Goal: Task Accomplishment & Management: Manage account settings

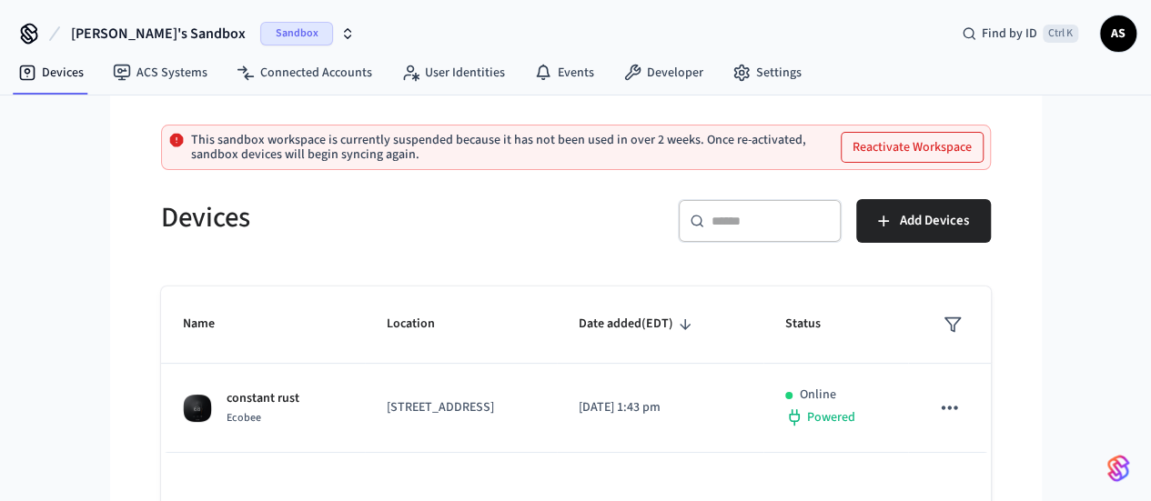
click at [164, 32] on span "[PERSON_NAME]'s Sandbox" at bounding box center [158, 34] width 175 height 22
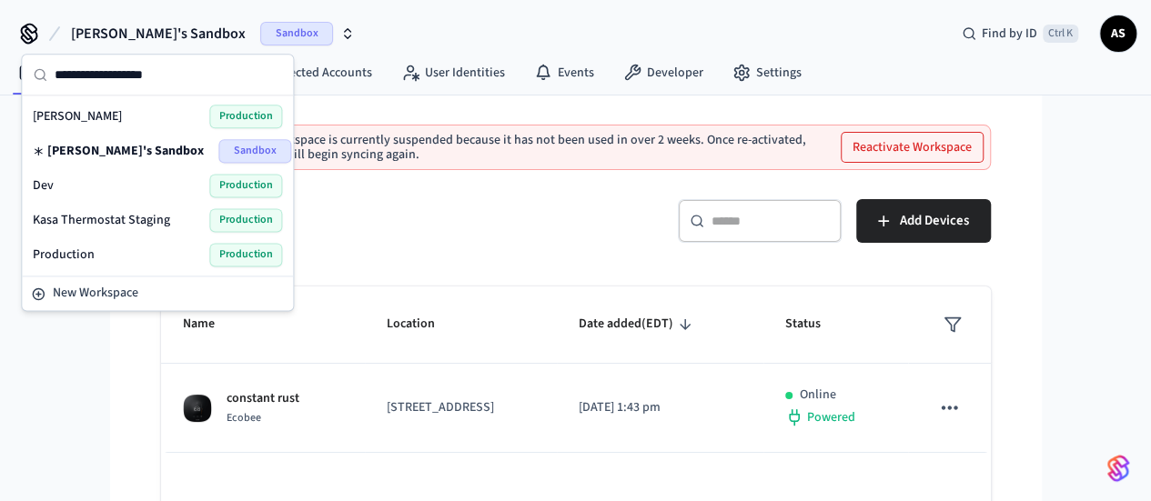
click at [152, 249] on div "Production Production" at bounding box center [157, 255] width 249 height 24
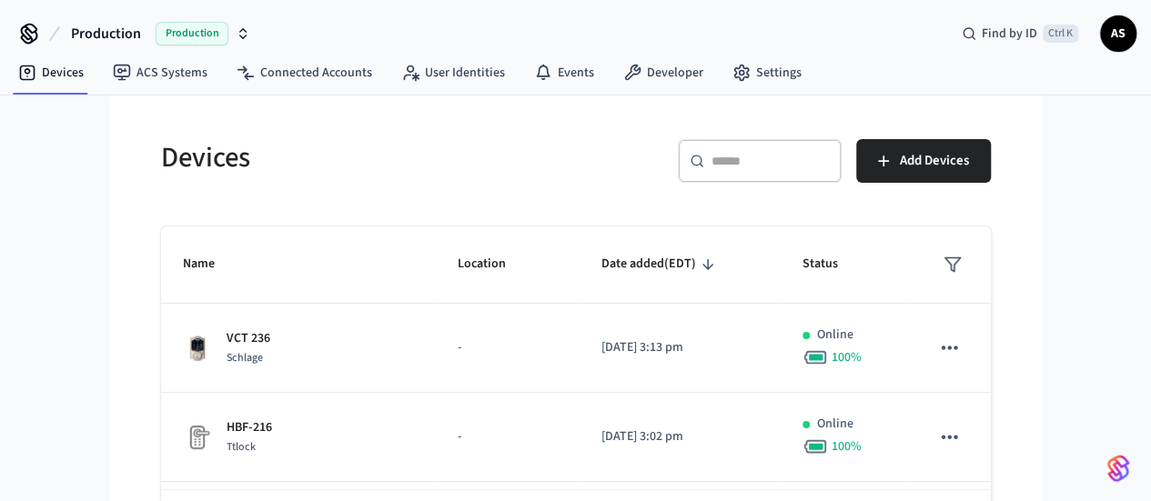
click at [842, 171] on div "​ ​" at bounding box center [760, 161] width 164 height 44
click at [830, 145] on div "​ ​" at bounding box center [760, 161] width 164 height 44
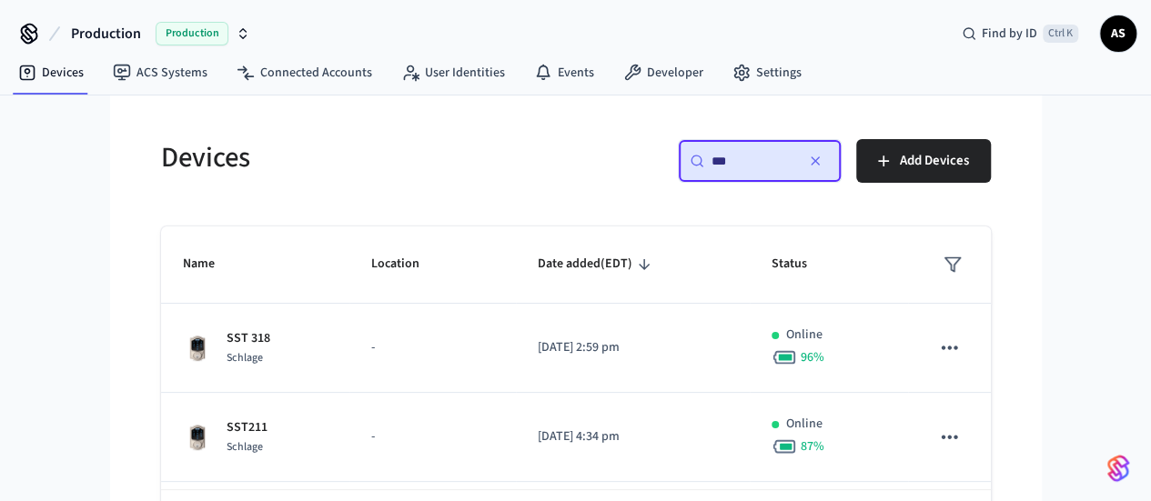
click at [730, 176] on div "​ *** ​ Add Devices" at bounding box center [789, 168] width 404 height 58
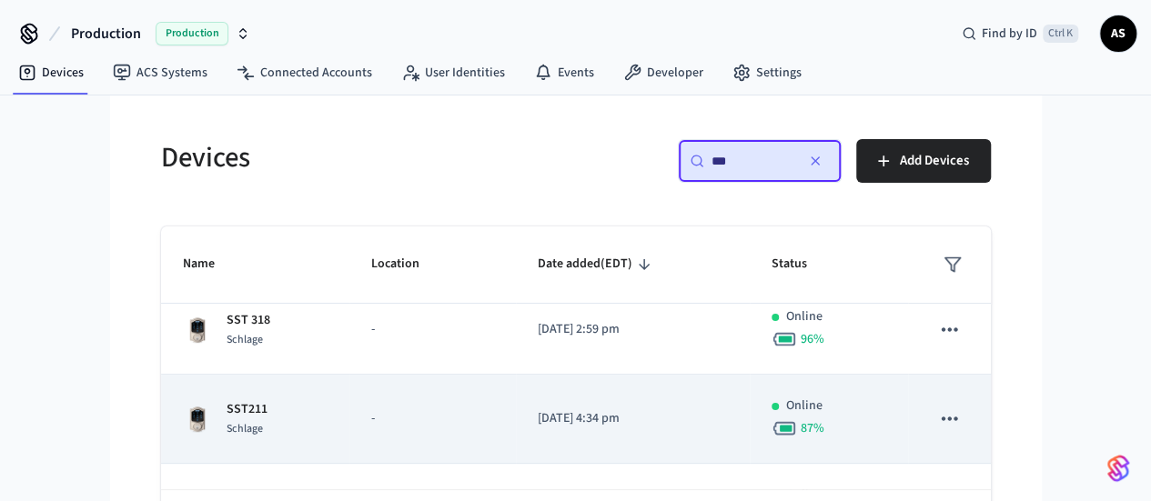
scroll to position [16, 0]
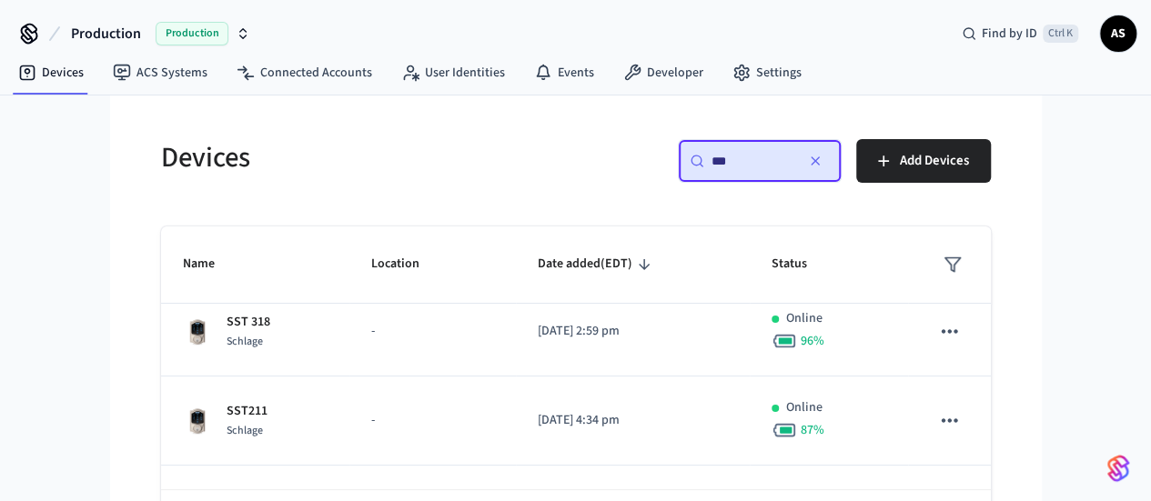
click at [794, 155] on input "***" at bounding box center [753, 161] width 82 height 18
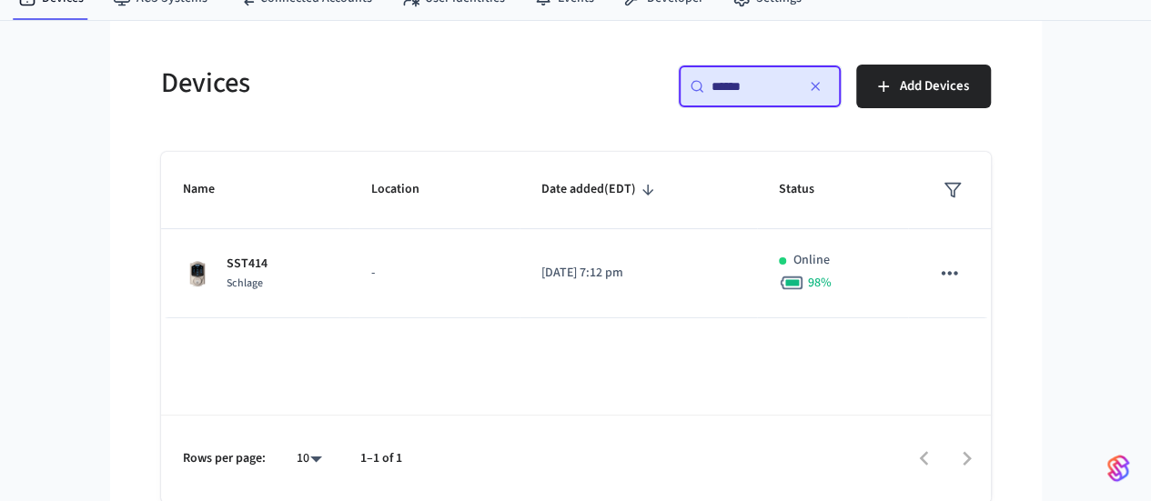
scroll to position [71, 0]
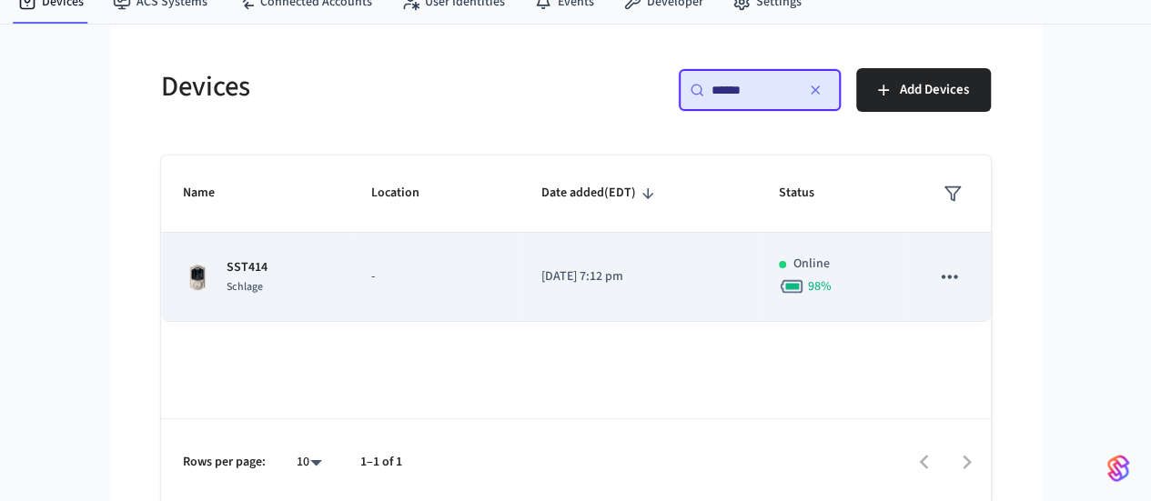
type input "******"
click at [961, 270] on icon "sticky table" at bounding box center [949, 277] width 24 height 24
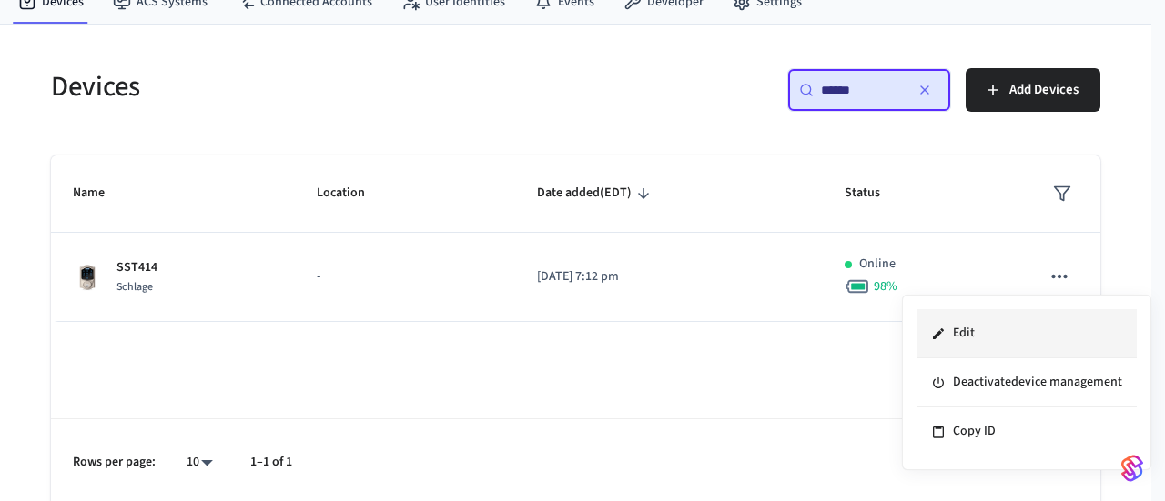
click at [983, 332] on li "Edit" at bounding box center [1026, 333] width 220 height 49
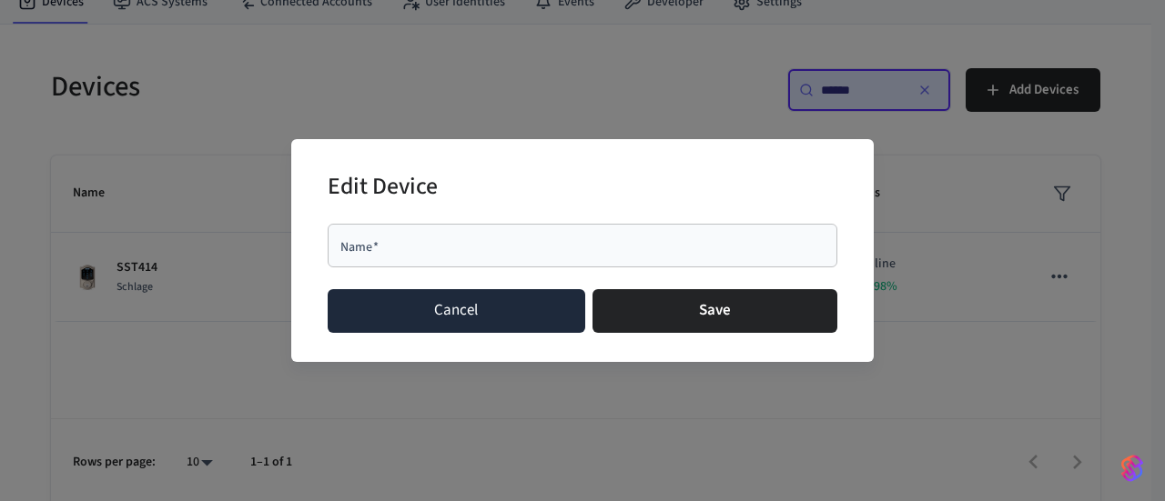
click at [488, 332] on button "Cancel" at bounding box center [457, 311] width 258 height 44
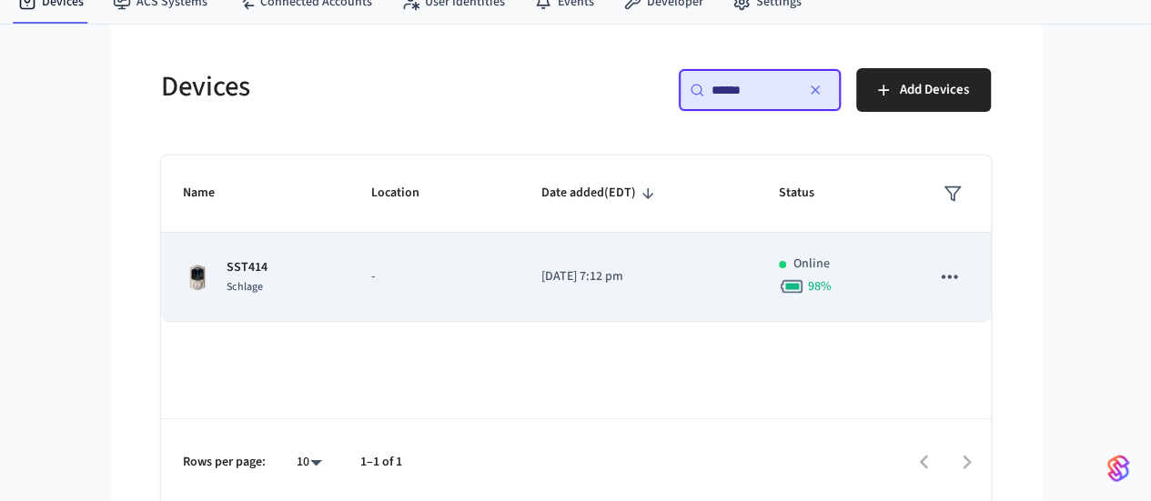
click at [227, 263] on p "SST414" at bounding box center [247, 267] width 41 height 19
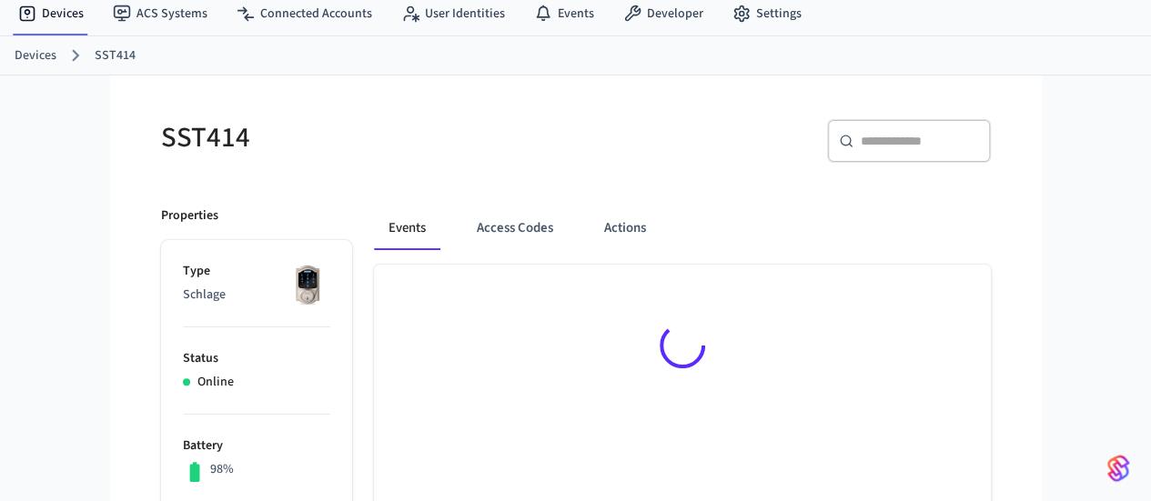
scroll to position [60, 0]
click at [462, 223] on button "Access Codes" at bounding box center [515, 228] width 106 height 44
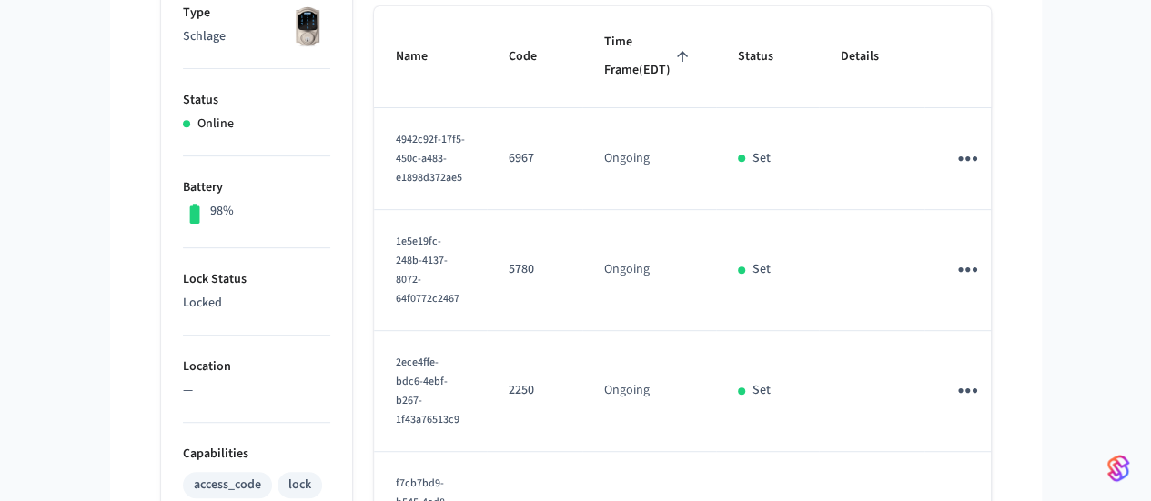
scroll to position [324, 0]
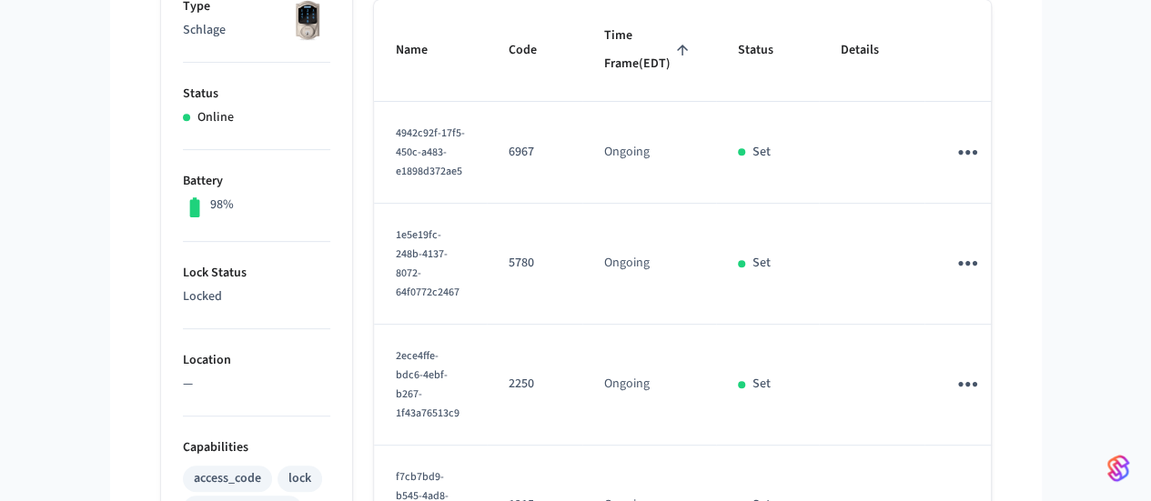
click at [682, 230] on td "Ongoing" at bounding box center [649, 264] width 134 height 121
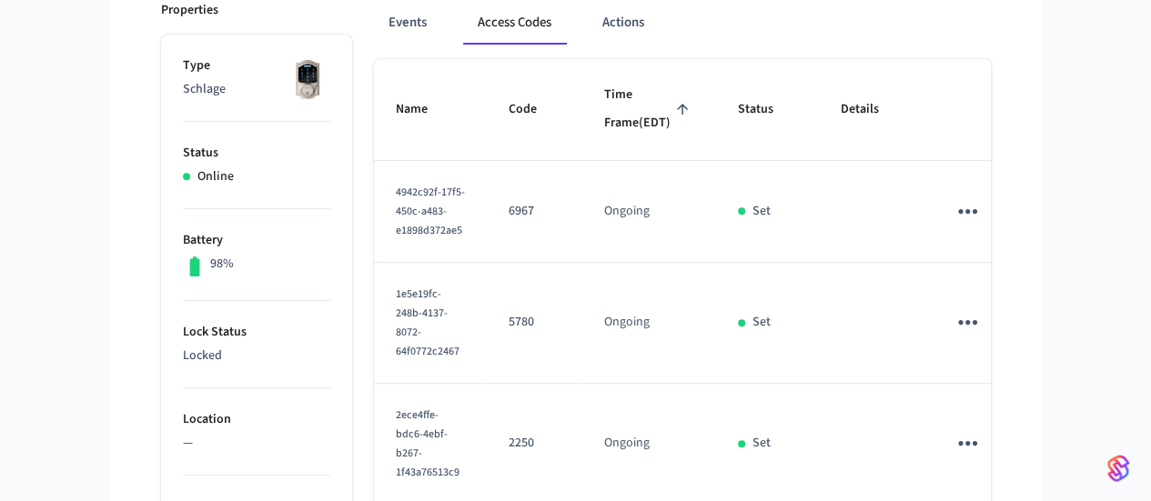
scroll to position [272, 0]
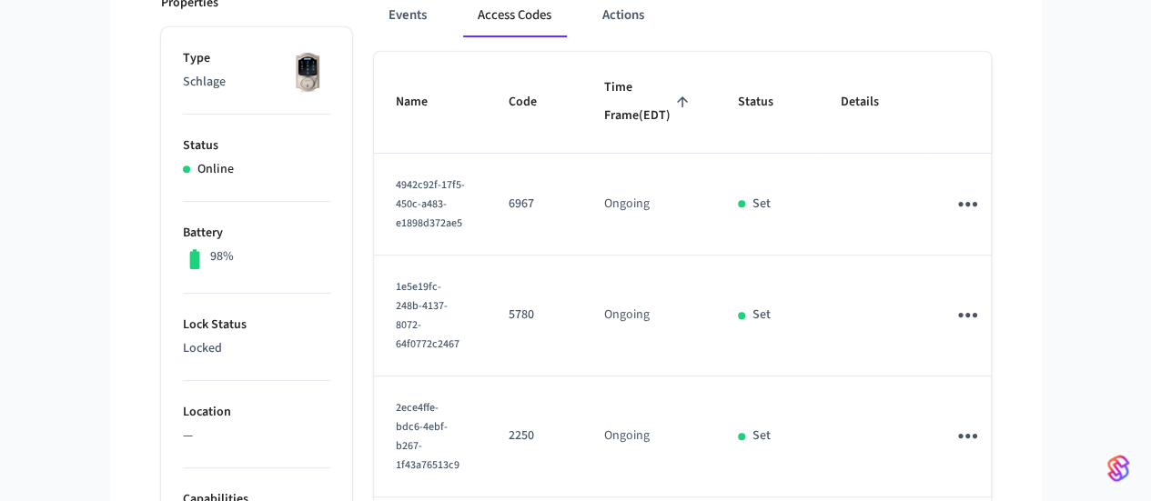
click at [716, 305] on td "Ongoing" at bounding box center [649, 316] width 134 height 121
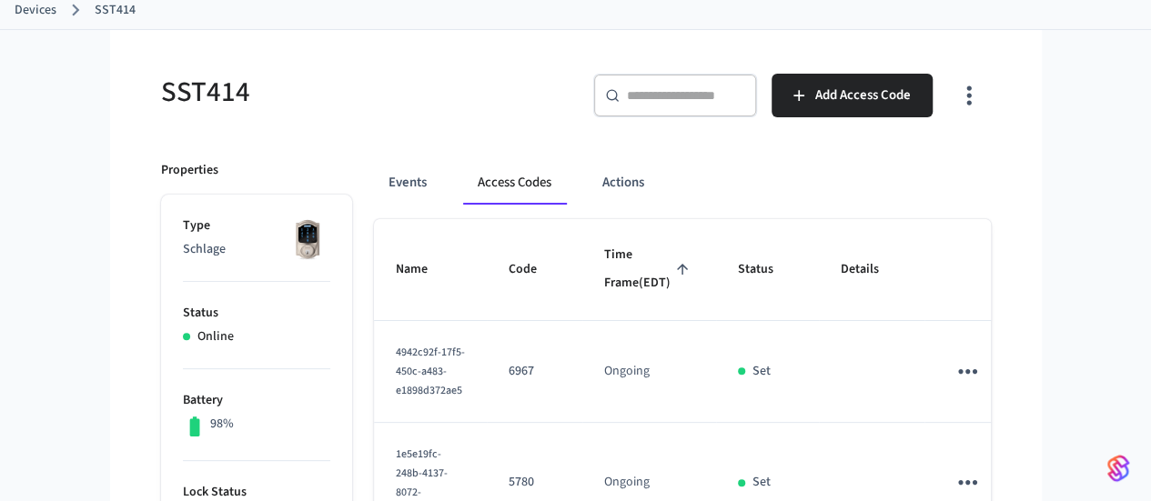
scroll to position [103, 0]
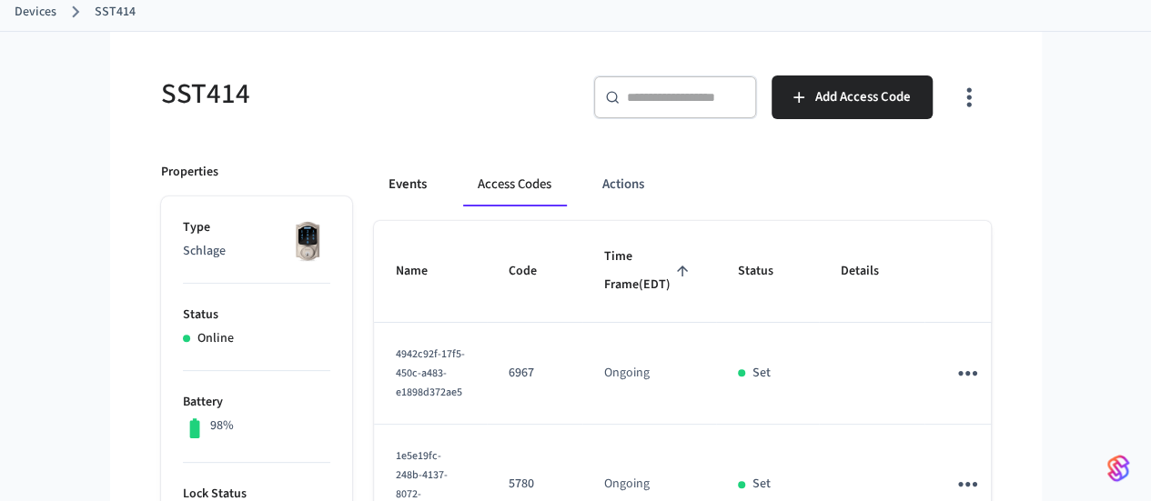
click at [374, 176] on button "Events" at bounding box center [407, 185] width 67 height 44
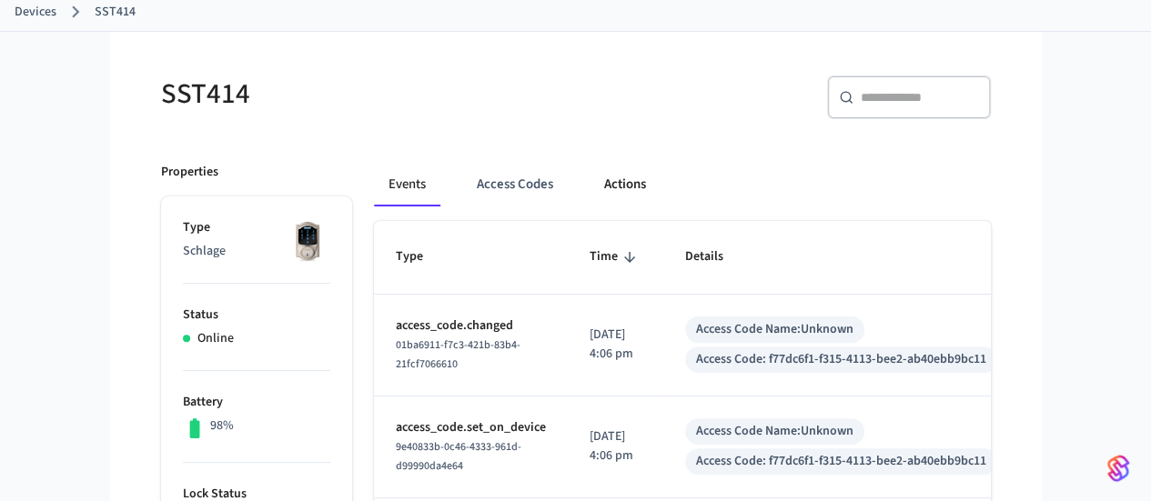
click at [590, 172] on button "Actions" at bounding box center [625, 185] width 71 height 44
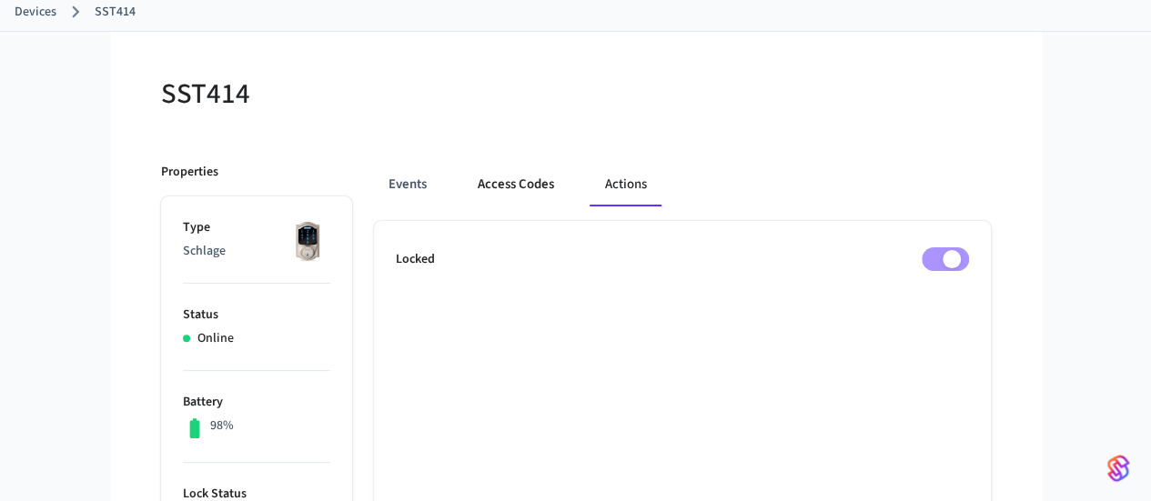
click at [475, 171] on button "Access Codes" at bounding box center [516, 185] width 106 height 44
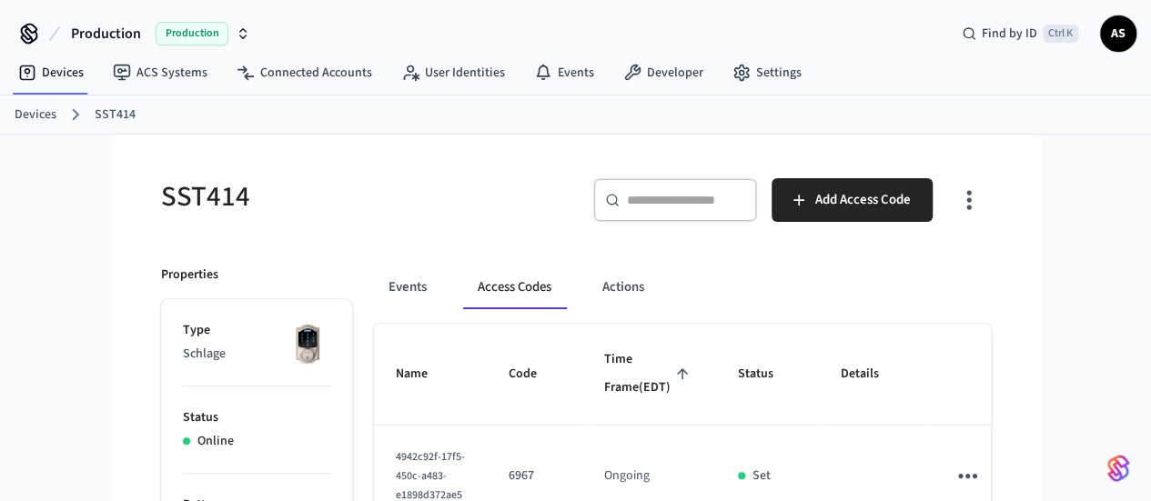
scroll to position [1, 0]
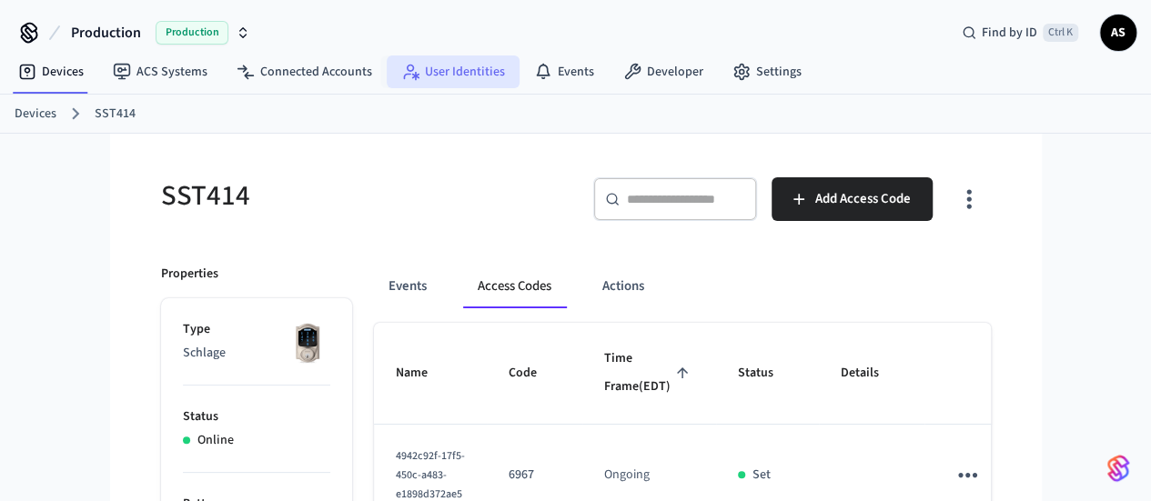
click at [460, 76] on link "User Identities" at bounding box center [453, 72] width 133 height 33
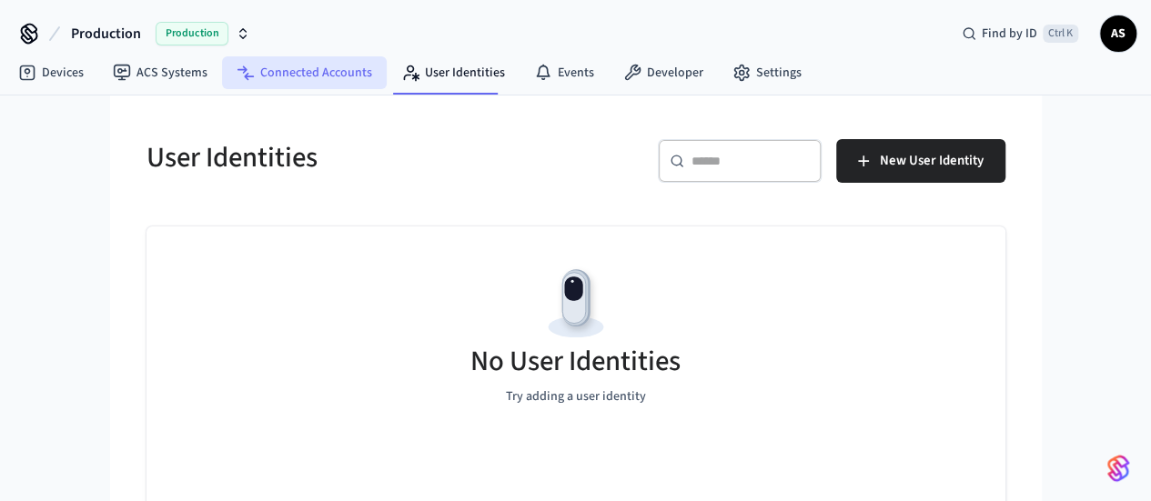
click at [303, 86] on link "Connected Accounts" at bounding box center [304, 72] width 165 height 33
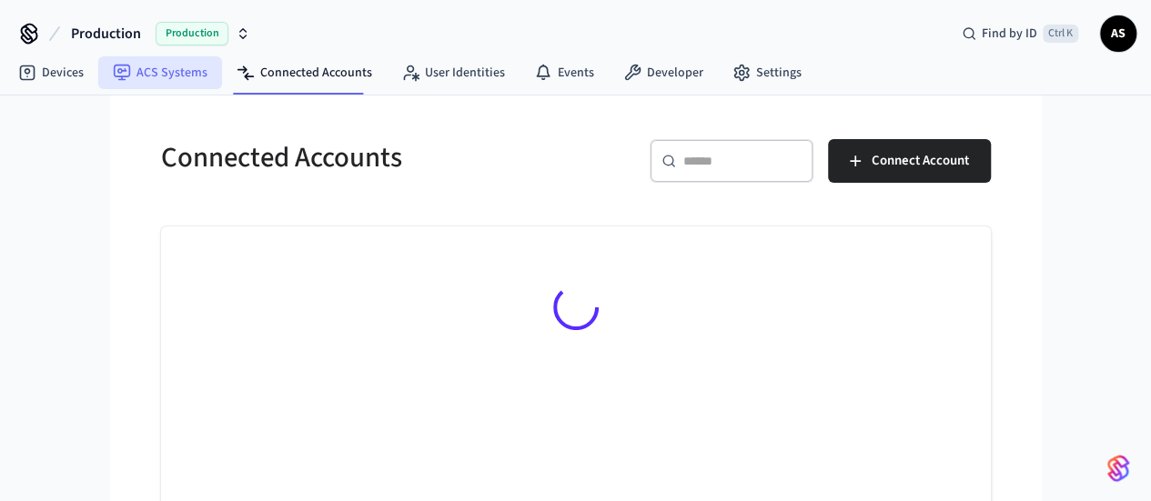
click at [150, 70] on link "ACS Systems" at bounding box center [160, 72] width 124 height 33
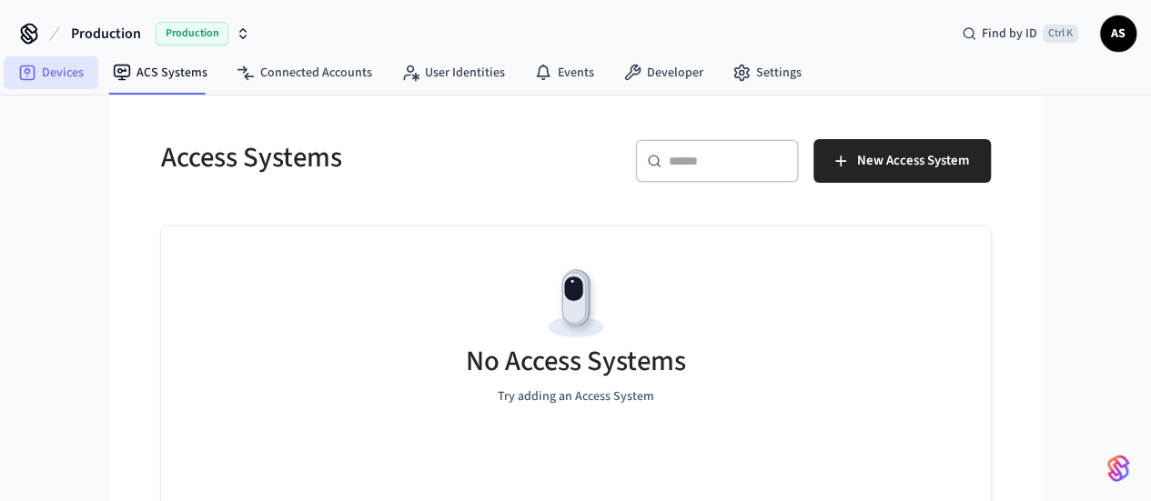
click at [86, 76] on link "Devices" at bounding box center [51, 72] width 95 height 33
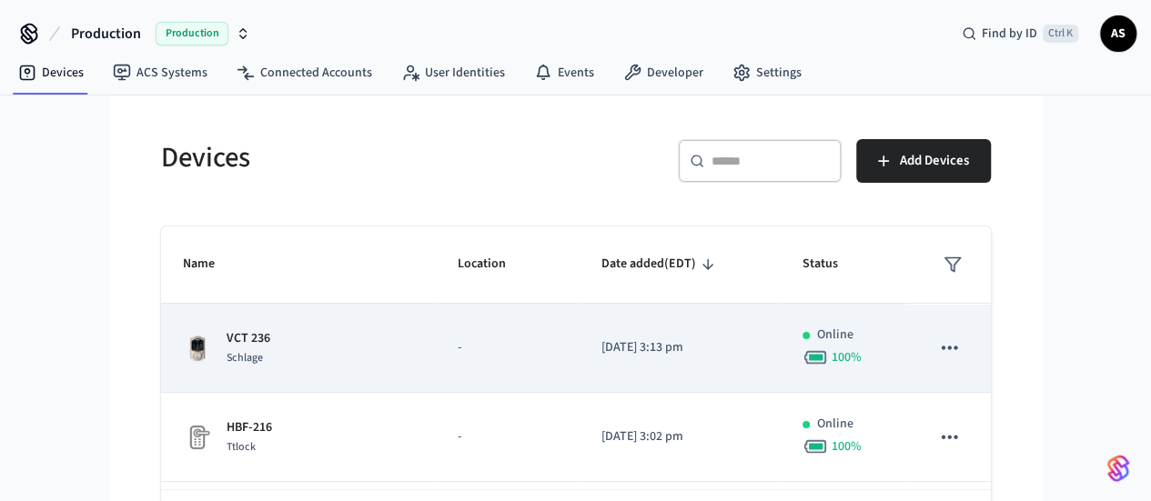
click at [514, 347] on p "-" at bounding box center [508, 348] width 100 height 19
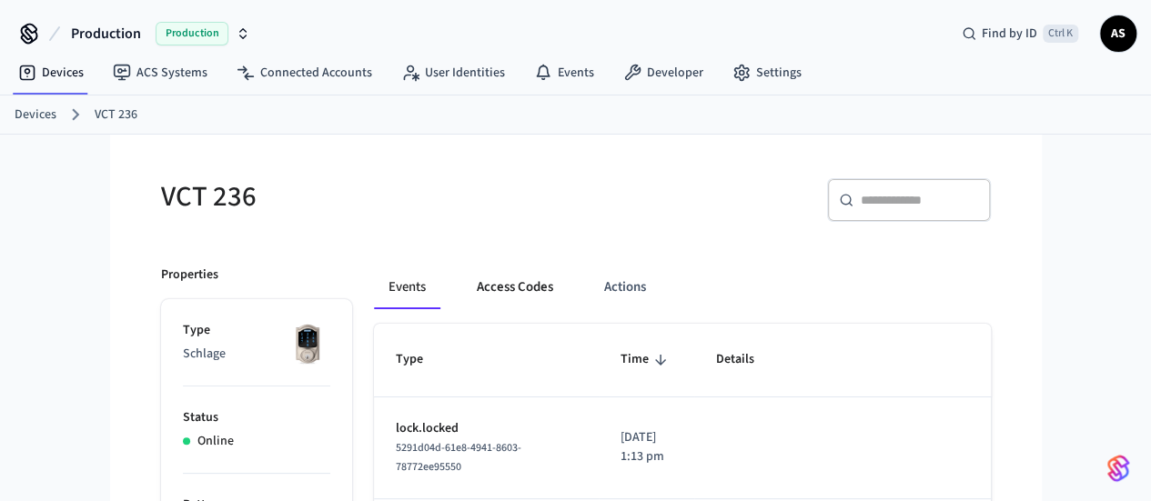
click at [462, 276] on button "Access Codes" at bounding box center [515, 288] width 106 height 44
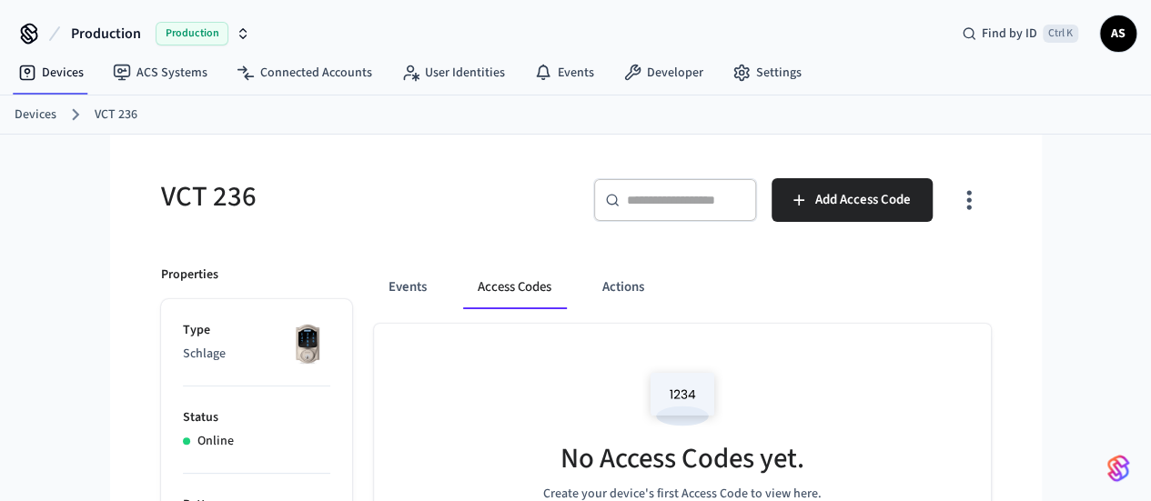
click at [463, 276] on button "Access Codes" at bounding box center [514, 288] width 103 height 44
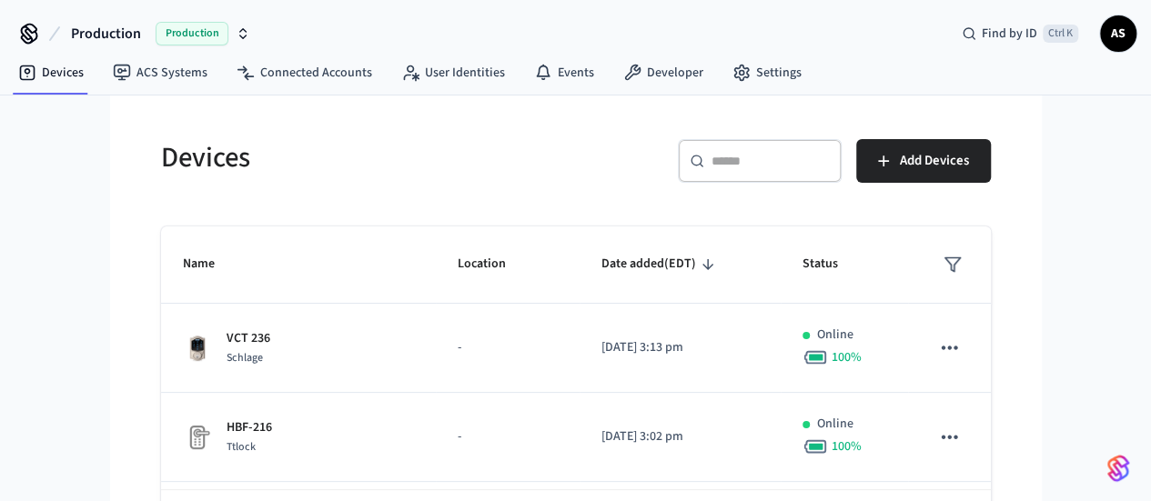
click at [830, 152] on input "text" at bounding box center [771, 161] width 118 height 18
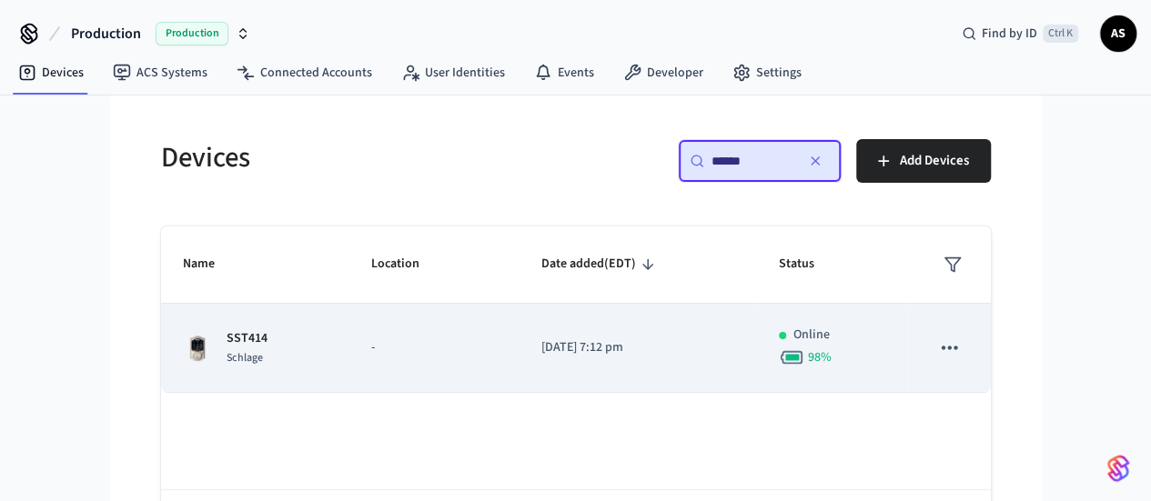
type input "******"
click at [691, 339] on p "[DATE] 7:12 pm" at bounding box center [638, 348] width 195 height 19
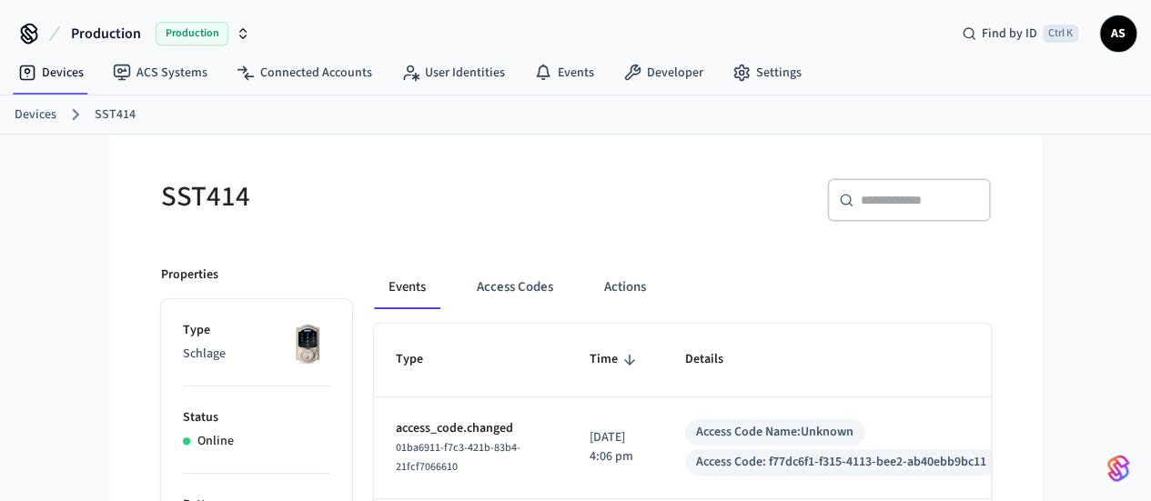
scroll to position [58, 0]
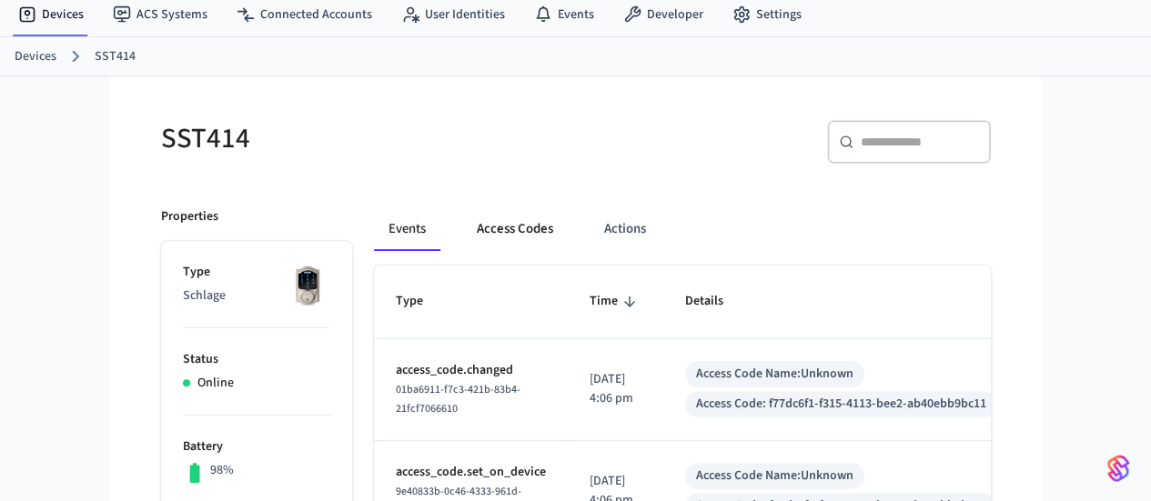
click at [477, 243] on button "Access Codes" at bounding box center [515, 229] width 106 height 44
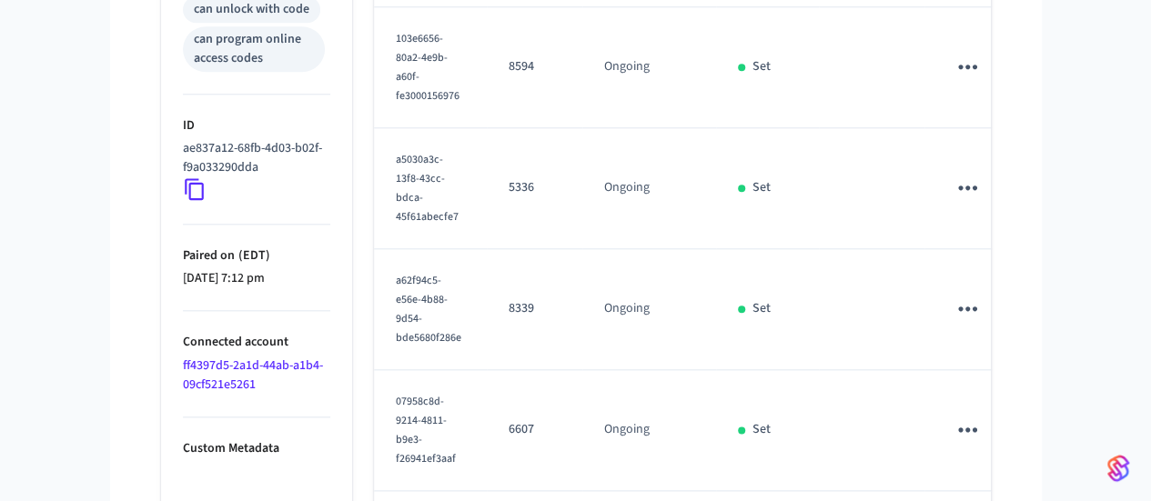
scroll to position [883, 0]
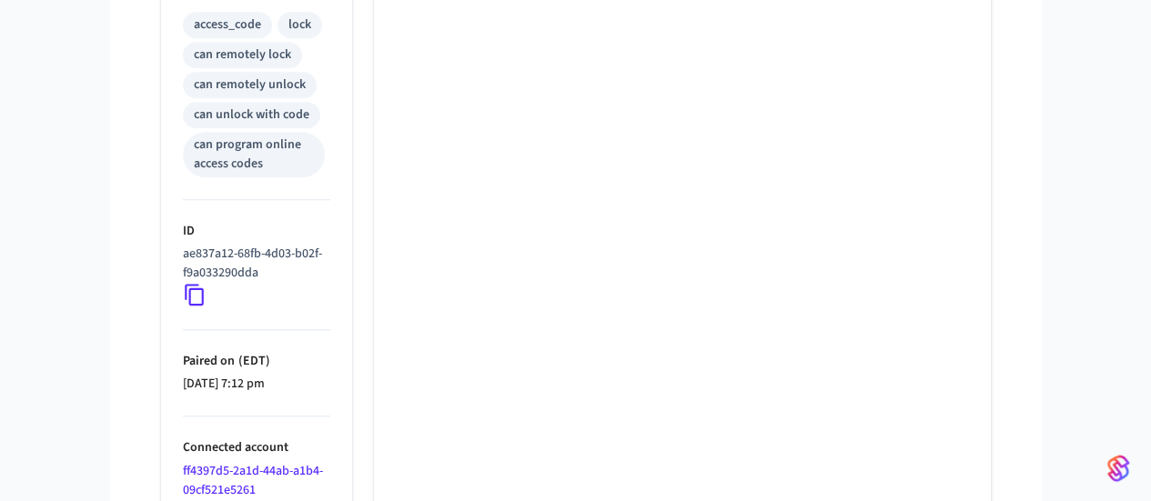
scroll to position [827, 0]
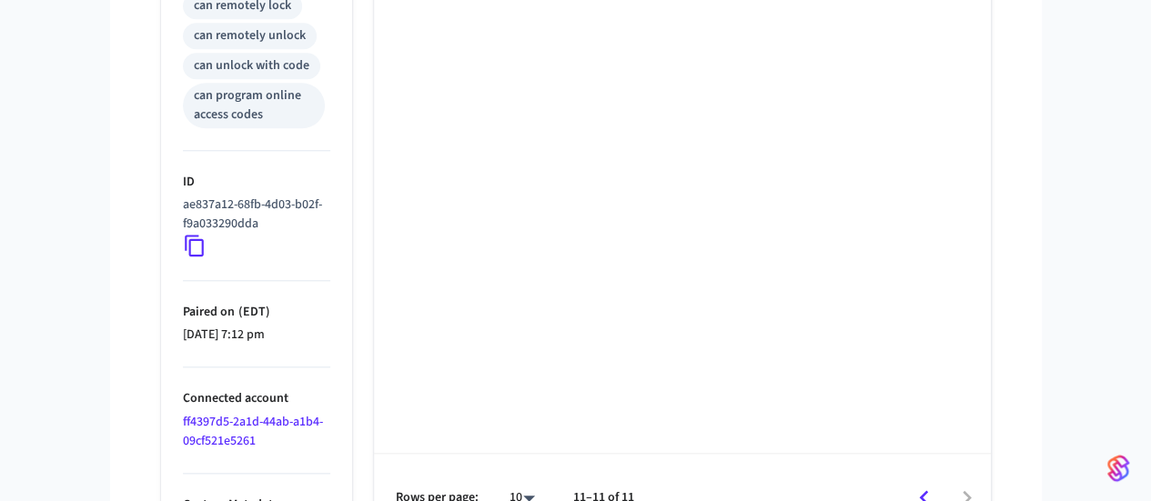
click at [938, 489] on icon "Go to previous page" at bounding box center [924, 498] width 28 height 28
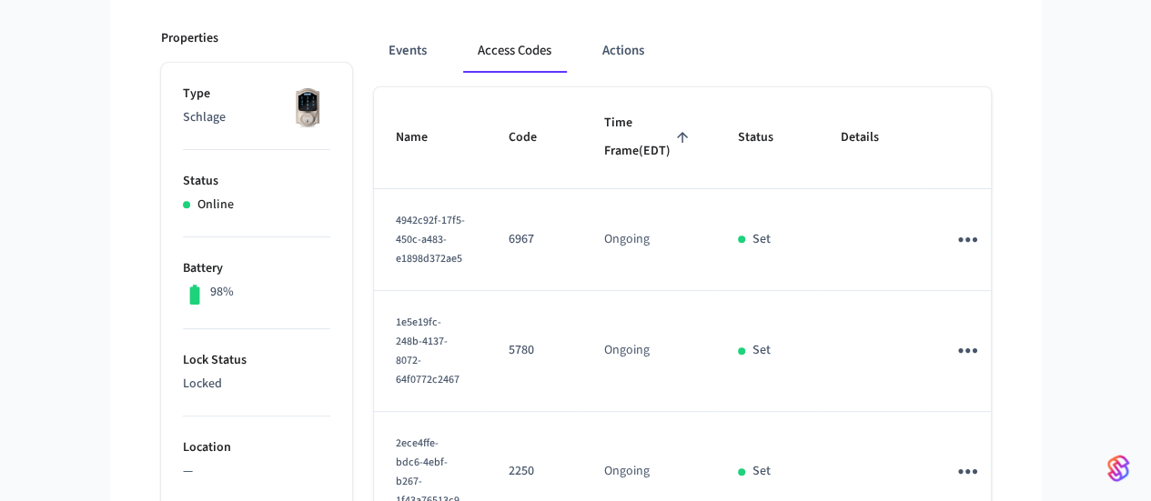
scroll to position [246, 0]
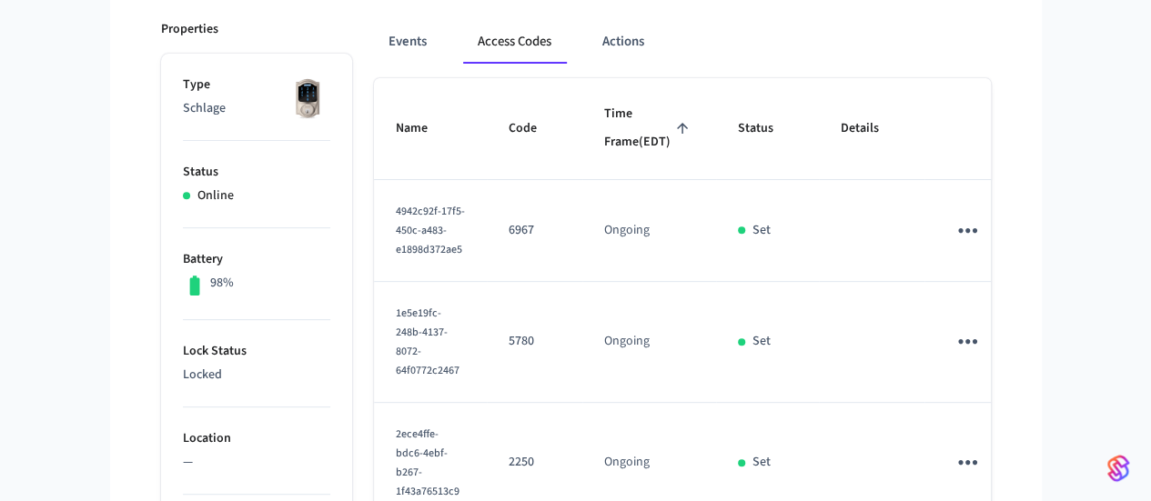
click at [758, 172] on th "Status" at bounding box center [767, 129] width 103 height 102
click at [771, 228] on p "Set" at bounding box center [762, 230] width 18 height 19
